Goal: Find specific page/section: Find specific page/section

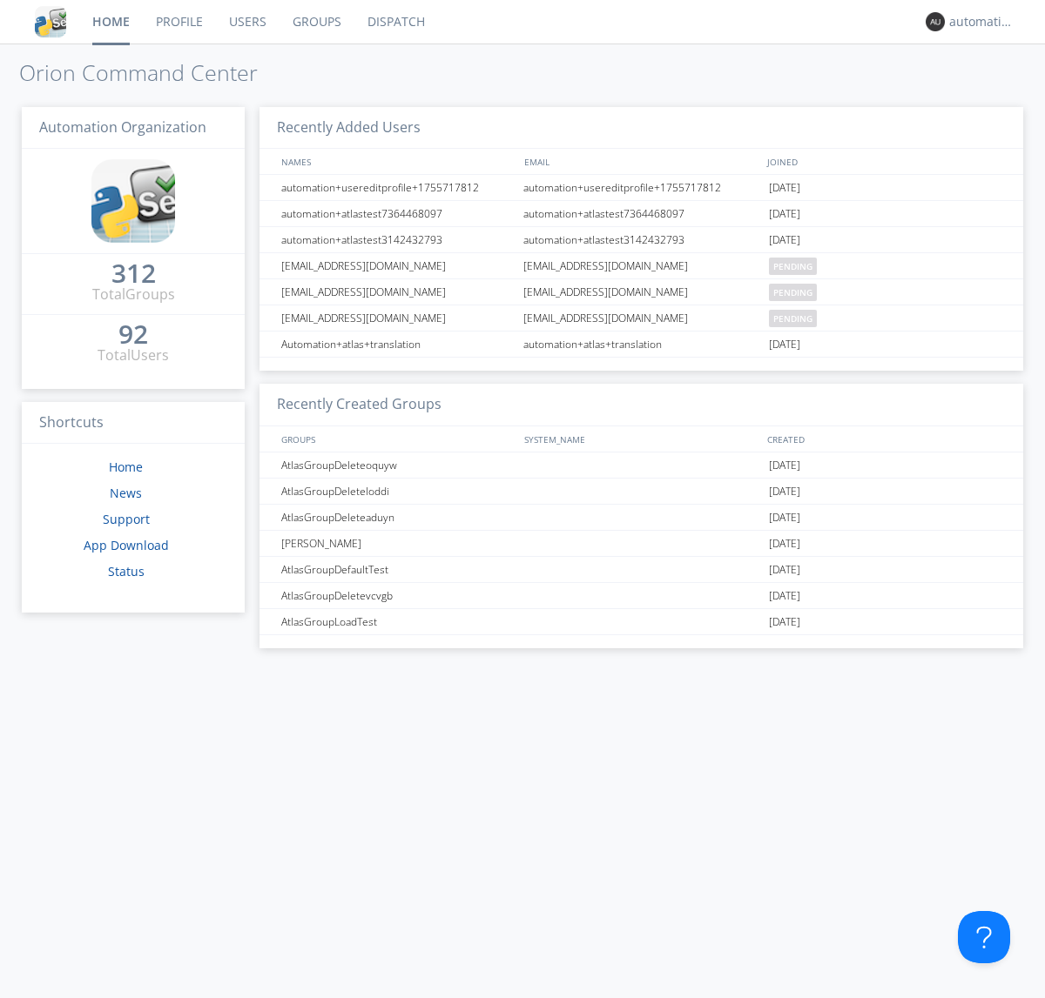
click at [394, 22] on link "Dispatch" at bounding box center [396, 22] width 84 height 44
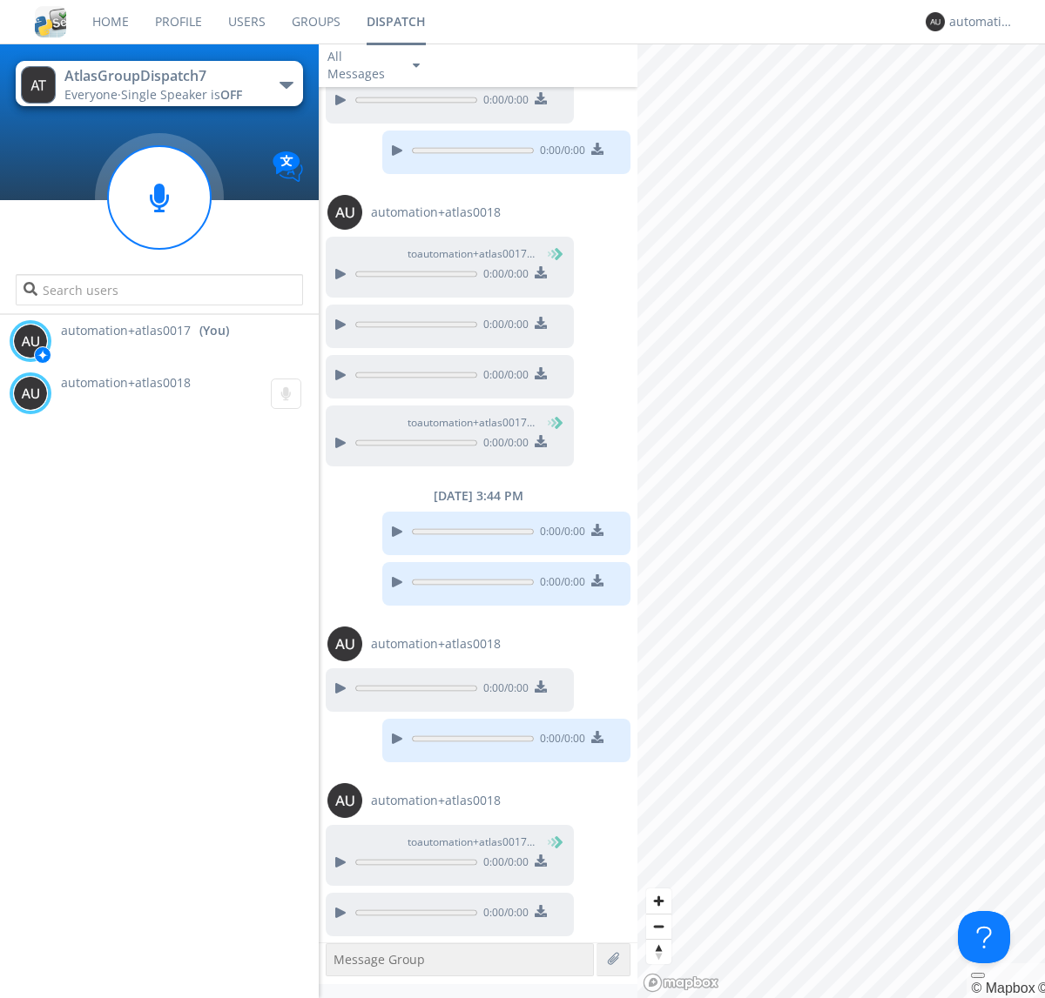
scroll to position [718, 0]
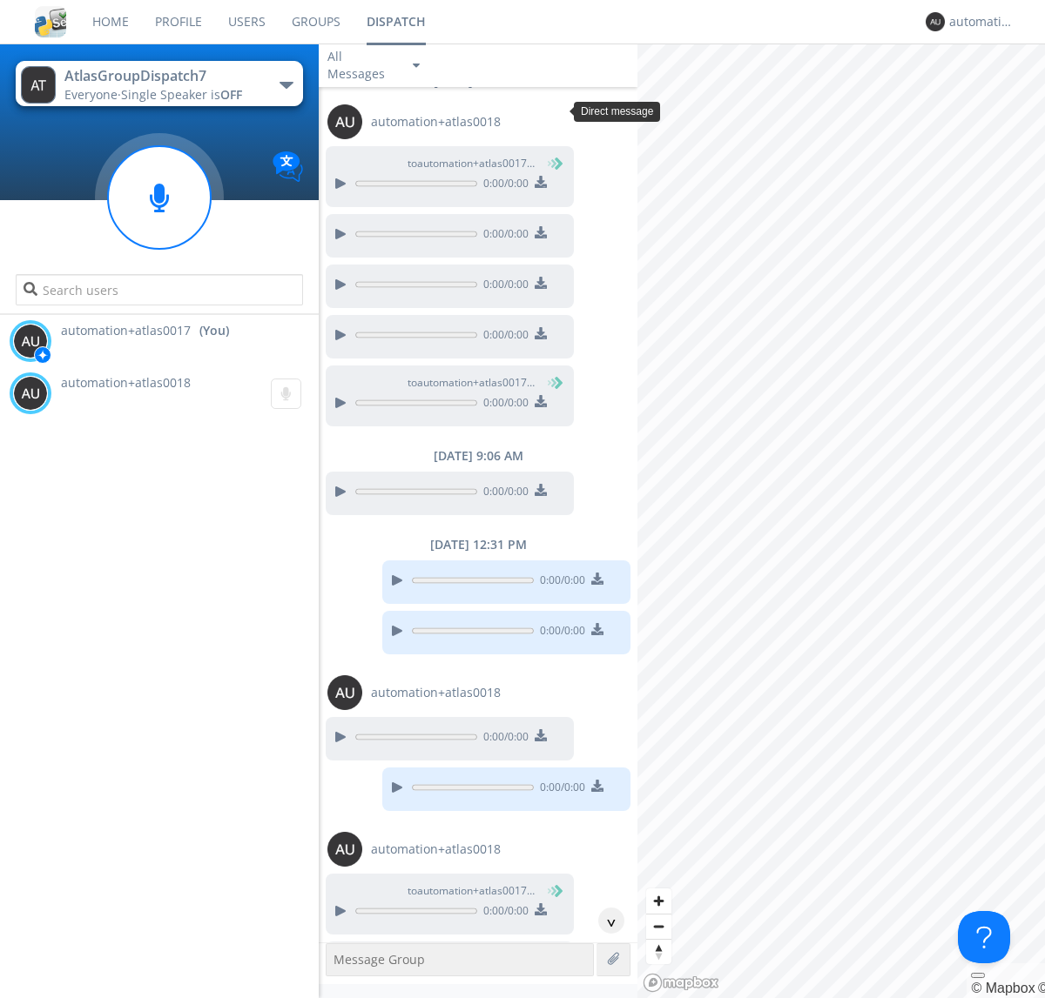
scroll to position [132, 0]
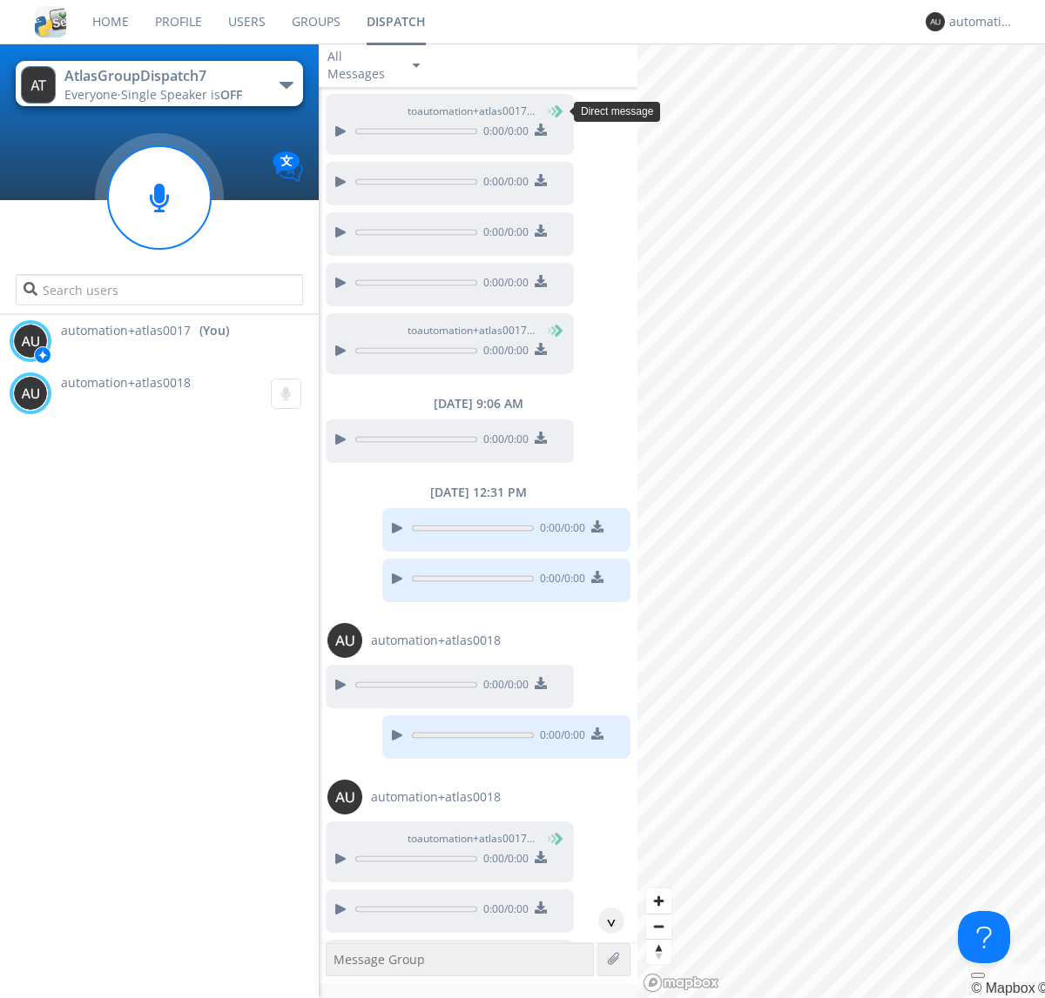
click at [604, 921] on div "^" at bounding box center [611, 921] width 26 height 26
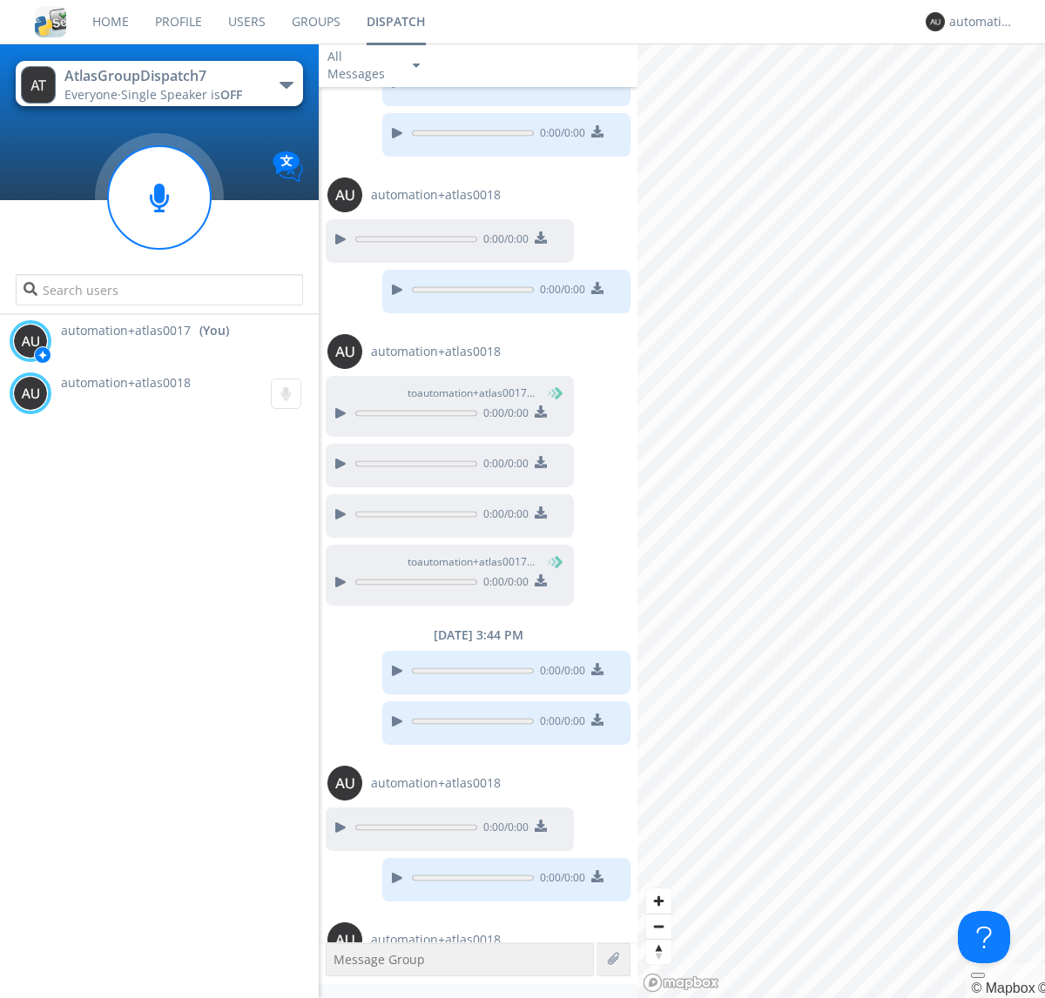
scroll to position [718, 0]
